Goal: Book appointment/travel/reservation

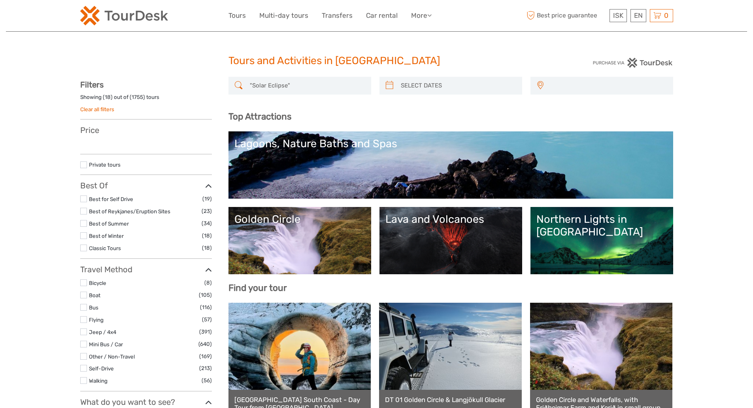
type input ""Solar Eclipse""
select select
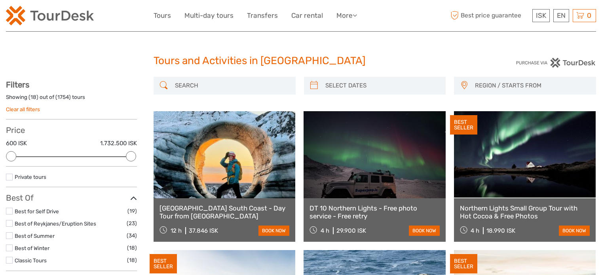
select select
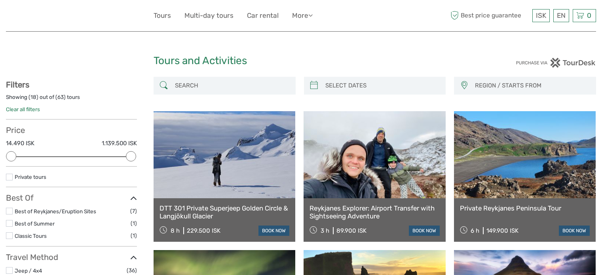
select select
